Goal: Transaction & Acquisition: Subscribe to service/newsletter

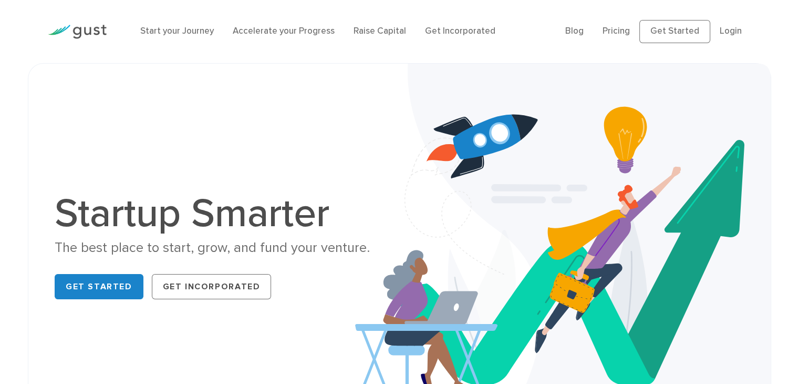
click at [86, 29] on img at bounding box center [77, 32] width 59 height 14
click at [614, 28] on link "Pricing" at bounding box center [616, 31] width 27 height 11
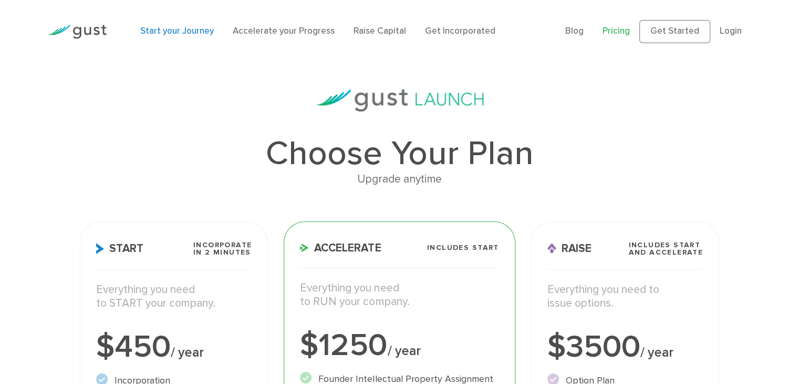
click at [183, 30] on link "Start your Journey" at bounding box center [177, 31] width 74 height 11
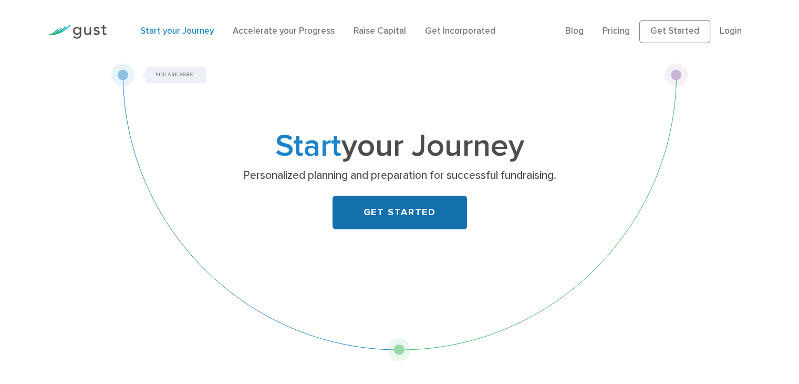
click at [415, 211] on link "GET STARTED" at bounding box center [400, 213] width 135 height 34
